Goal: Complete application form

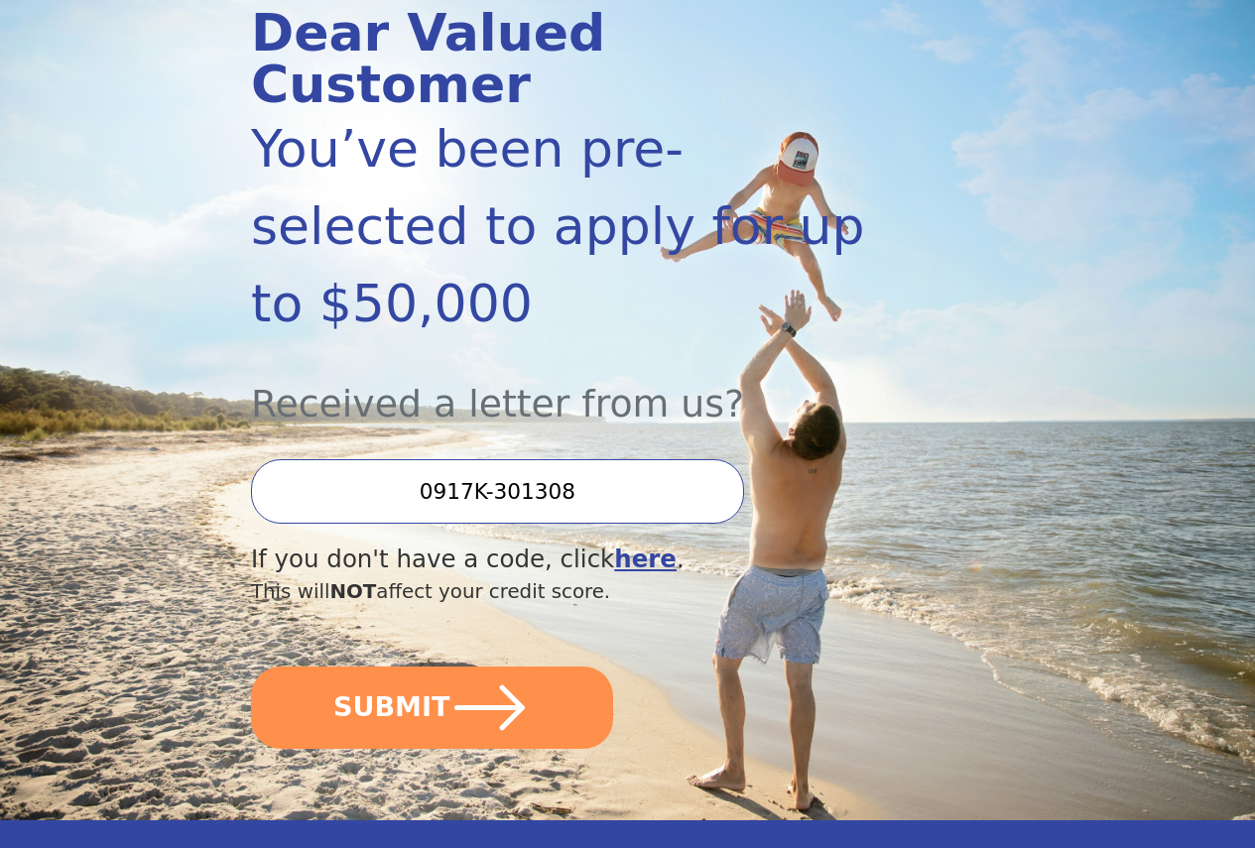
scroll to position [298, 0]
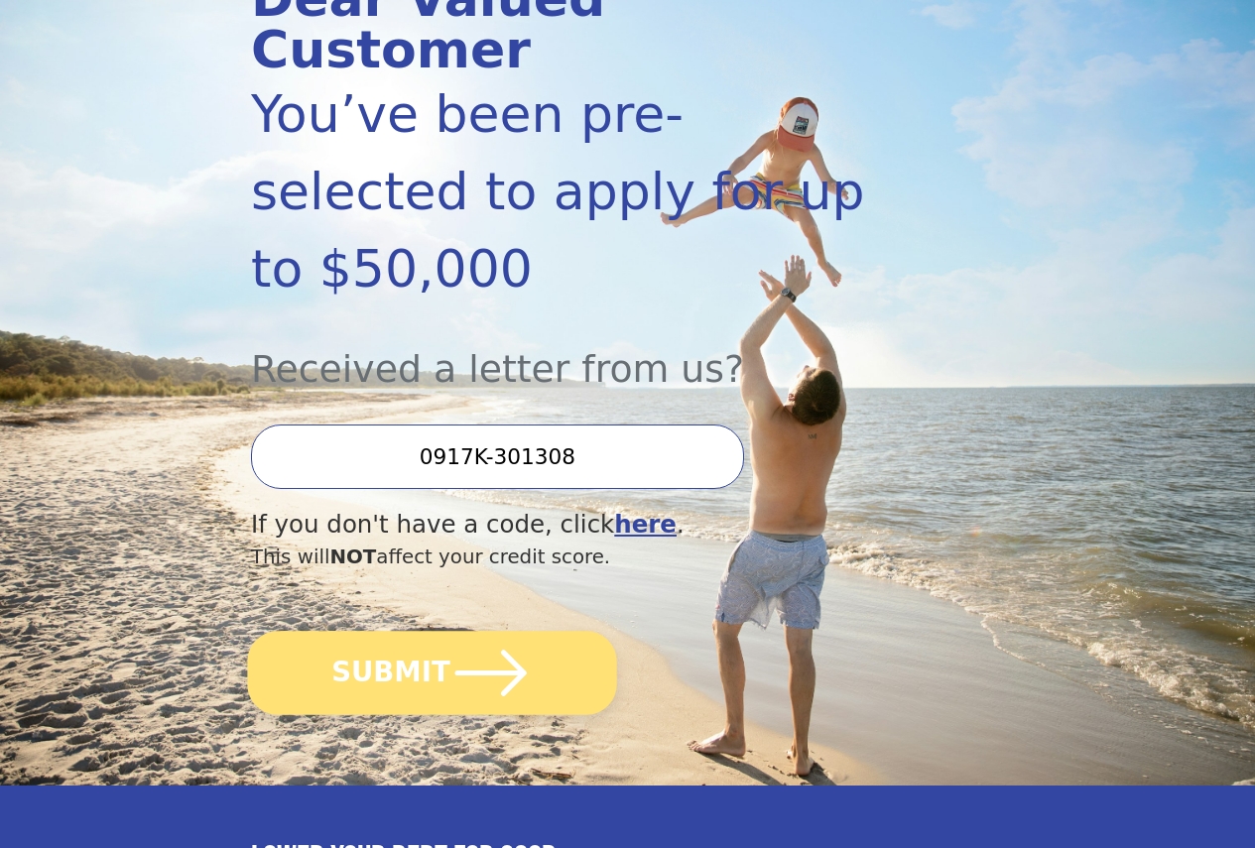
click at [448, 692] on button "SUBMIT" at bounding box center [431, 673] width 369 height 84
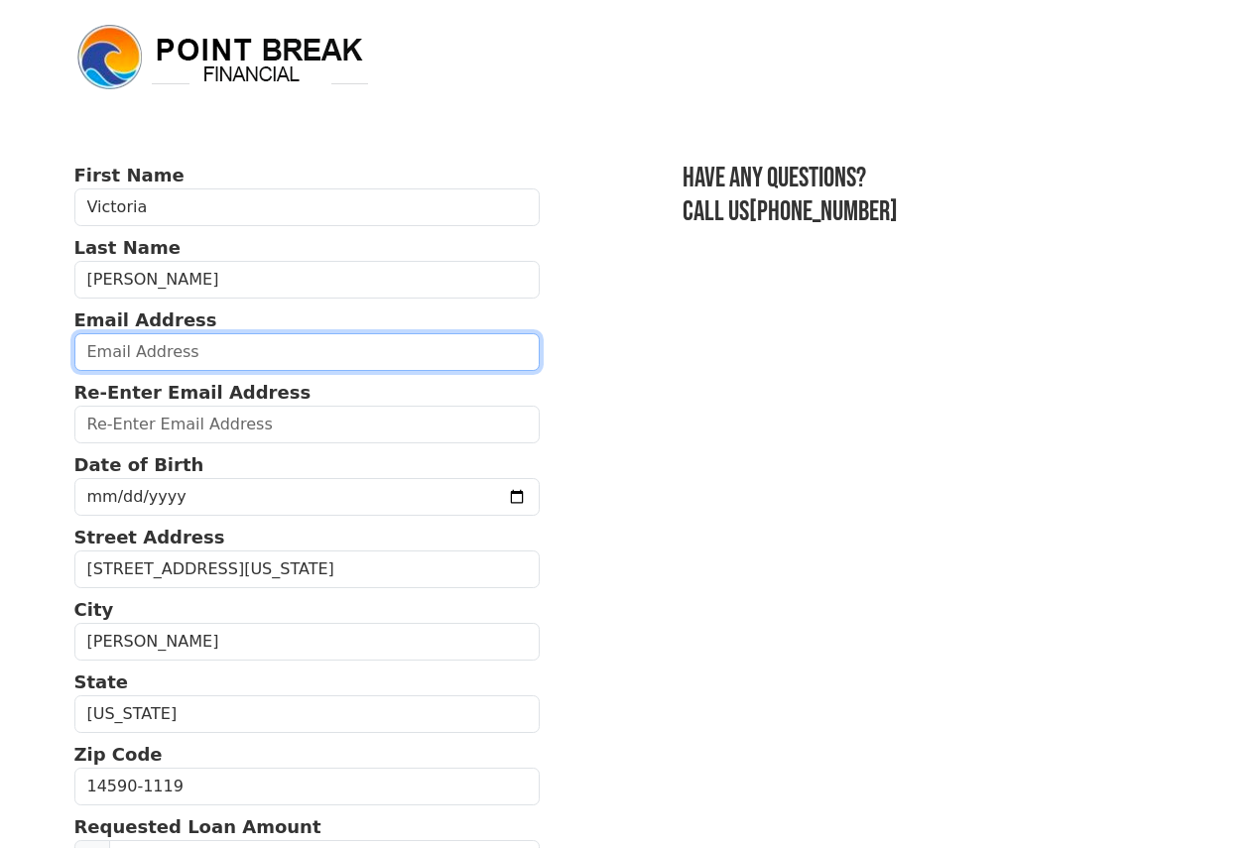
click at [324, 348] on input "email" at bounding box center [307, 352] width 466 height 38
type input "vls1266@yahoo.com"
type input "(315) 603-0173"
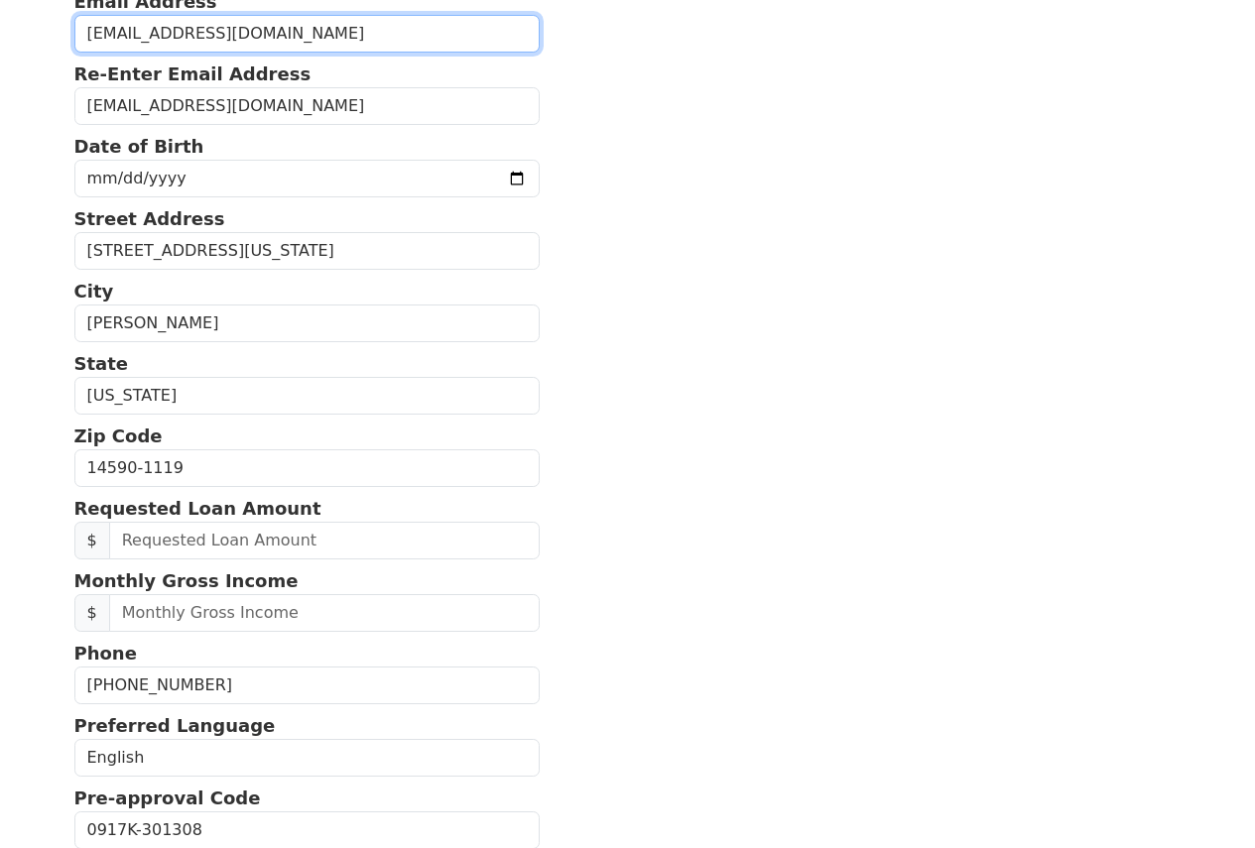
scroll to position [317, 0]
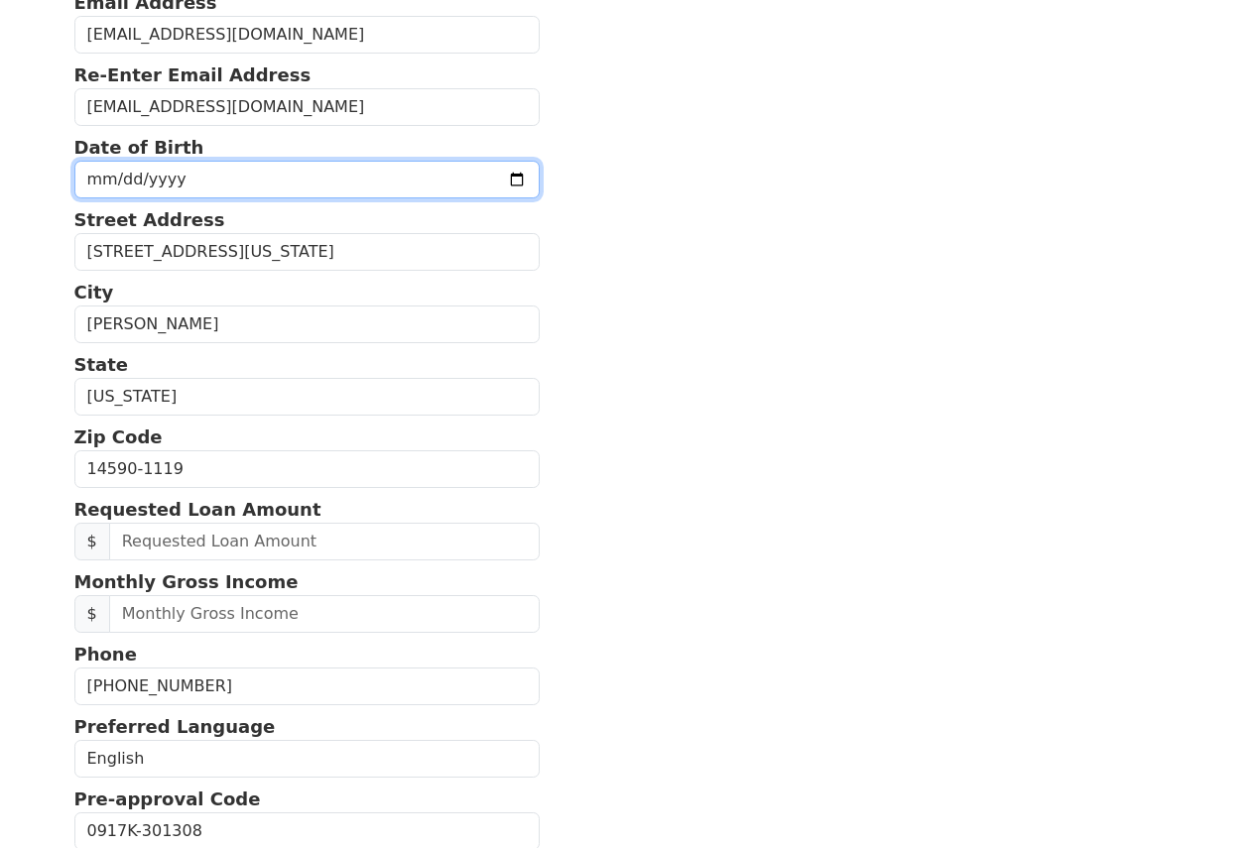
click at [405, 189] on input "date" at bounding box center [307, 180] width 466 height 38
type input "1999-12-12"
type input "1966-12-12"
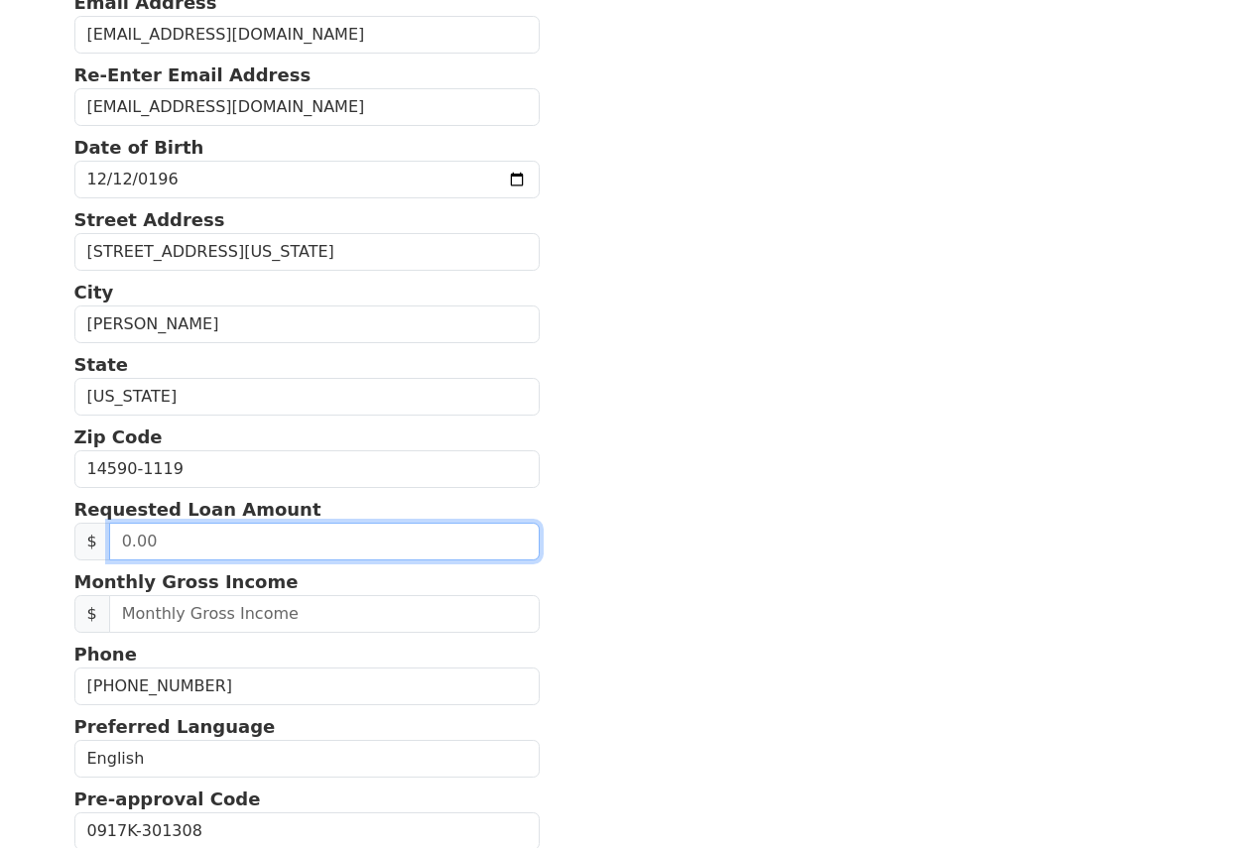
click at [303, 561] on input "text" at bounding box center [324, 542] width 431 height 38
type input "30,000.00"
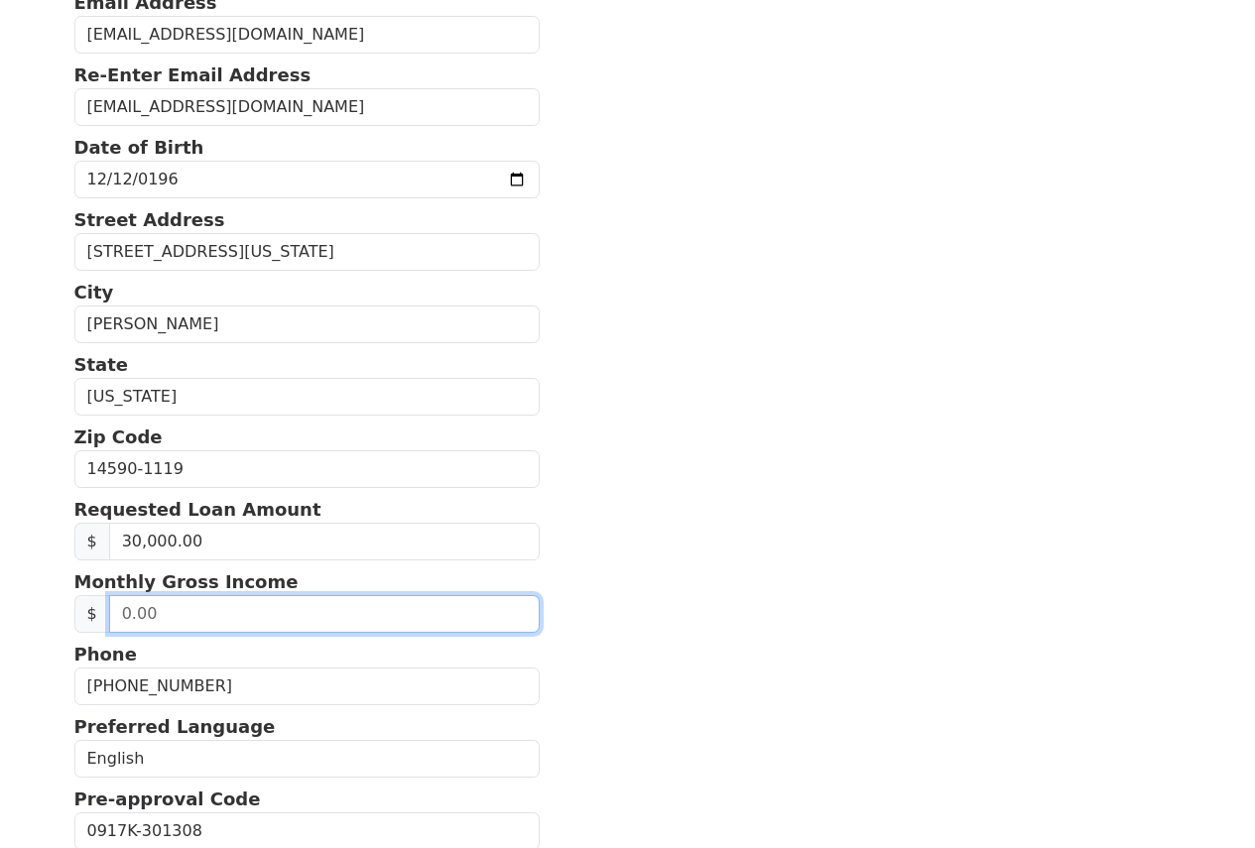
click at [248, 633] on input "text" at bounding box center [324, 614] width 431 height 38
type input "6,125.00"
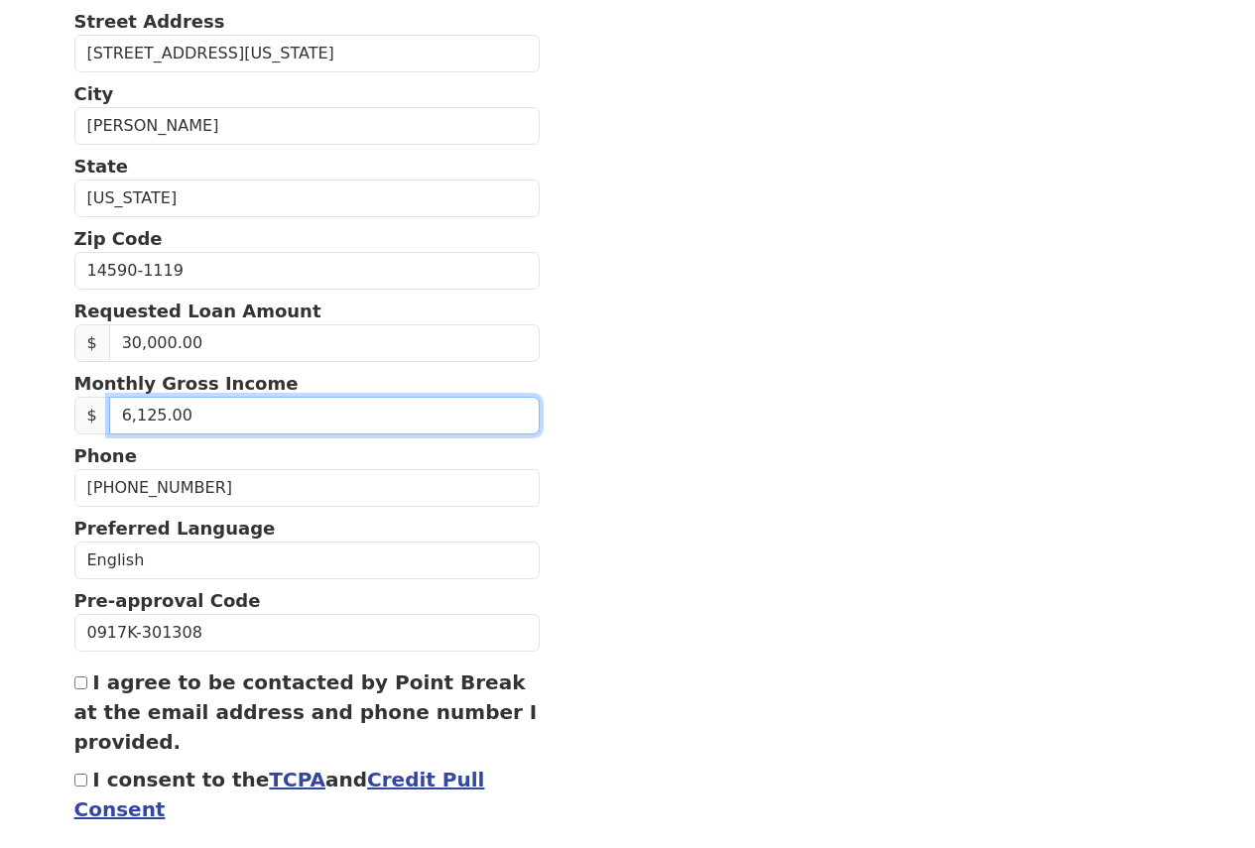
scroll to position [615, 0]
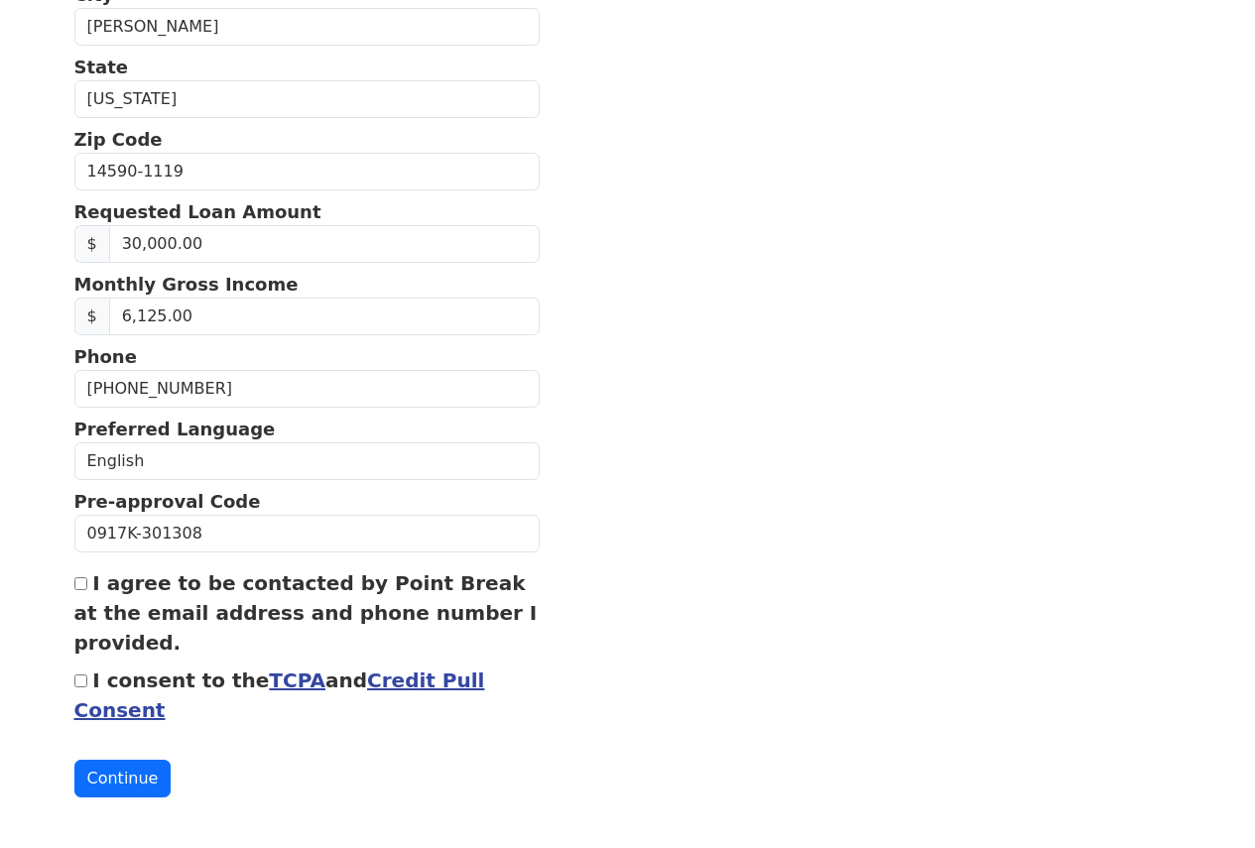
click at [81, 590] on input "I agree to be contacted by Point Break at the email address and phone number I …" at bounding box center [80, 583] width 13 height 13
checkbox input "true"
drag, startPoint x: 83, startPoint y: 720, endPoint x: 87, endPoint y: 730, distance: 10.7
click at [83, 688] on input "I consent to the TCPA and Credit Pull Consent" at bounding box center [80, 681] width 13 height 13
checkbox input "true"
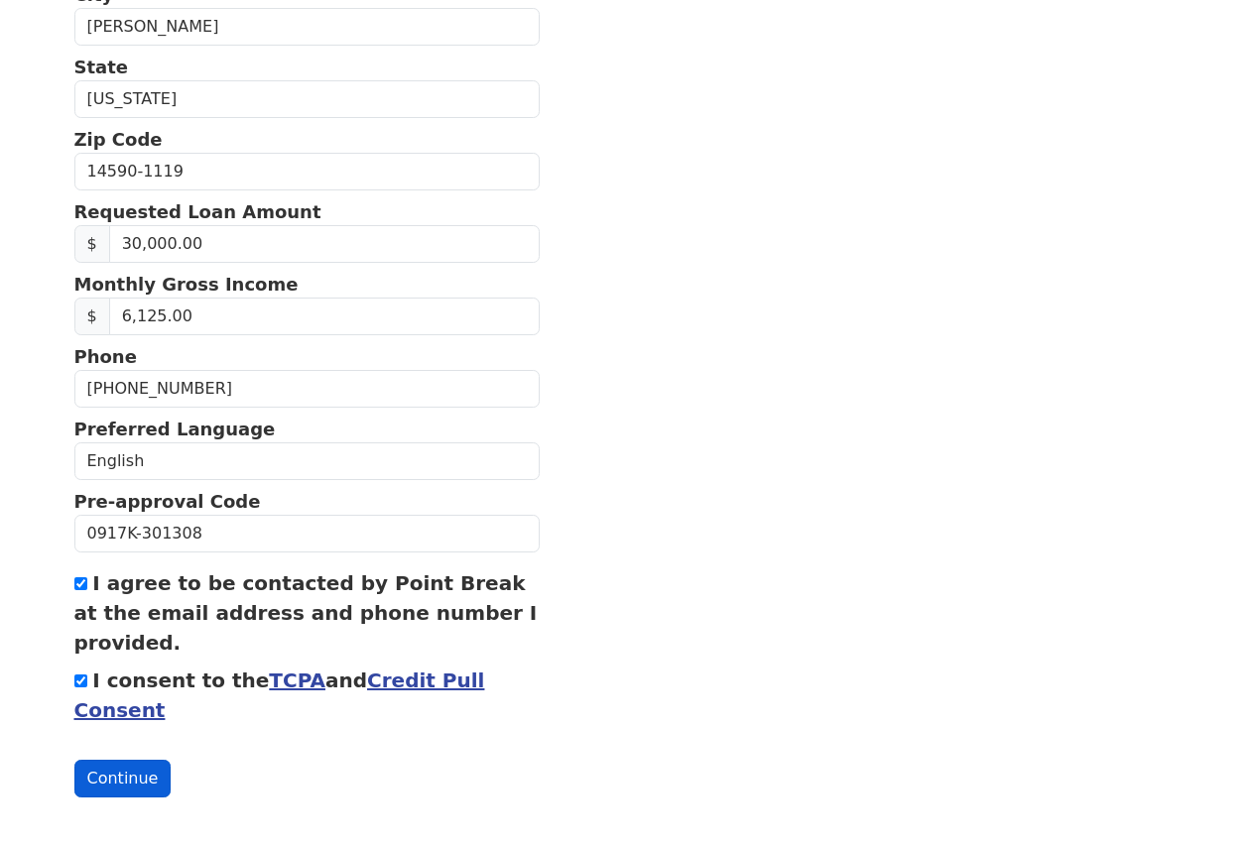
click at [125, 798] on button "Continue" at bounding box center [122, 779] width 97 height 38
